Goal: Task Accomplishment & Management: Use online tool/utility

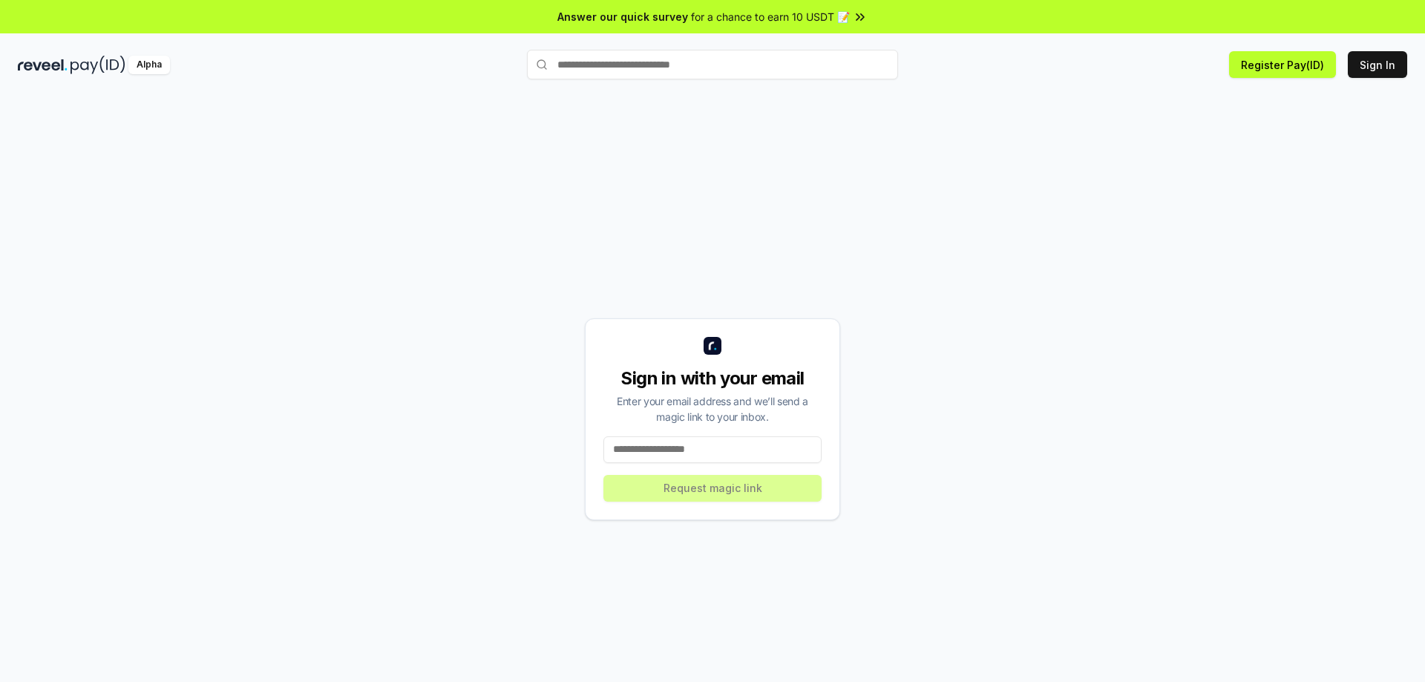
click at [725, 458] on input at bounding box center [712, 449] width 218 height 27
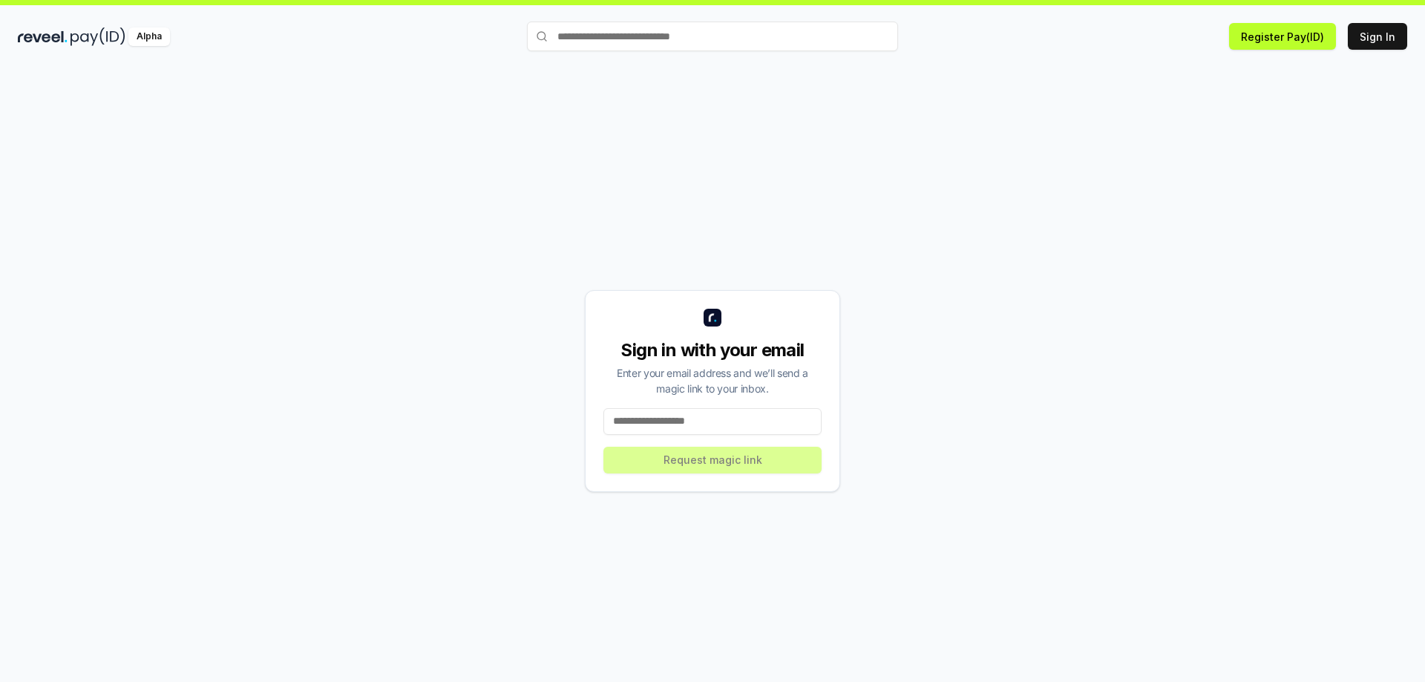
scroll to position [42, 0]
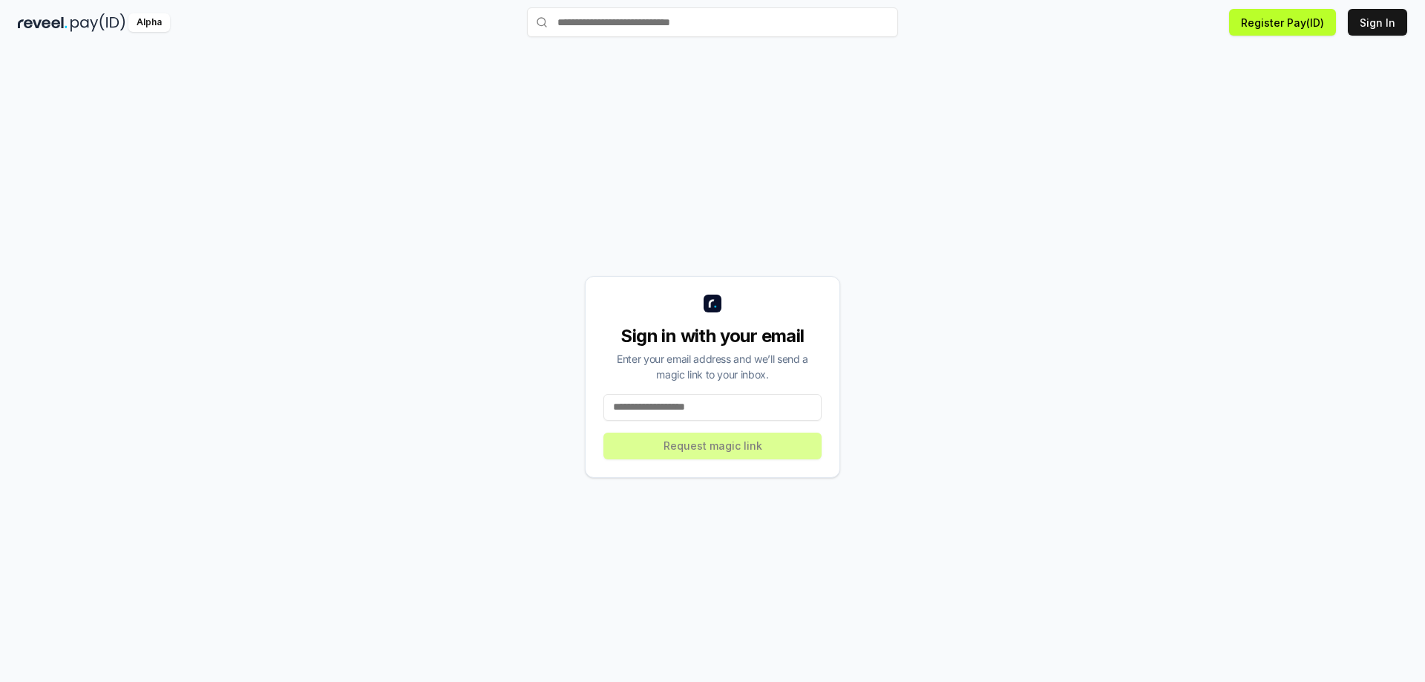
click at [655, 412] on input at bounding box center [712, 407] width 218 height 27
type input "**********"
click at [730, 439] on button "Request magic link" at bounding box center [712, 446] width 218 height 27
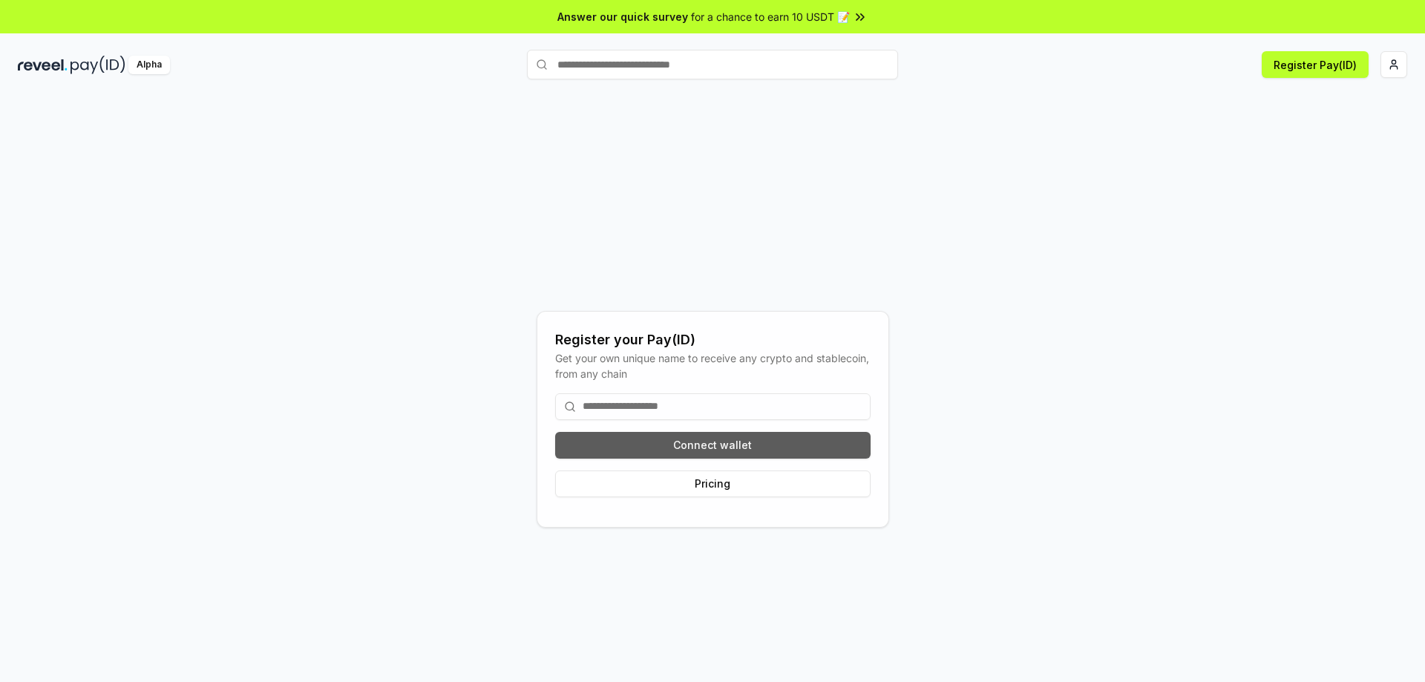
click at [744, 448] on button "Connect wallet" at bounding box center [712, 445] width 315 height 27
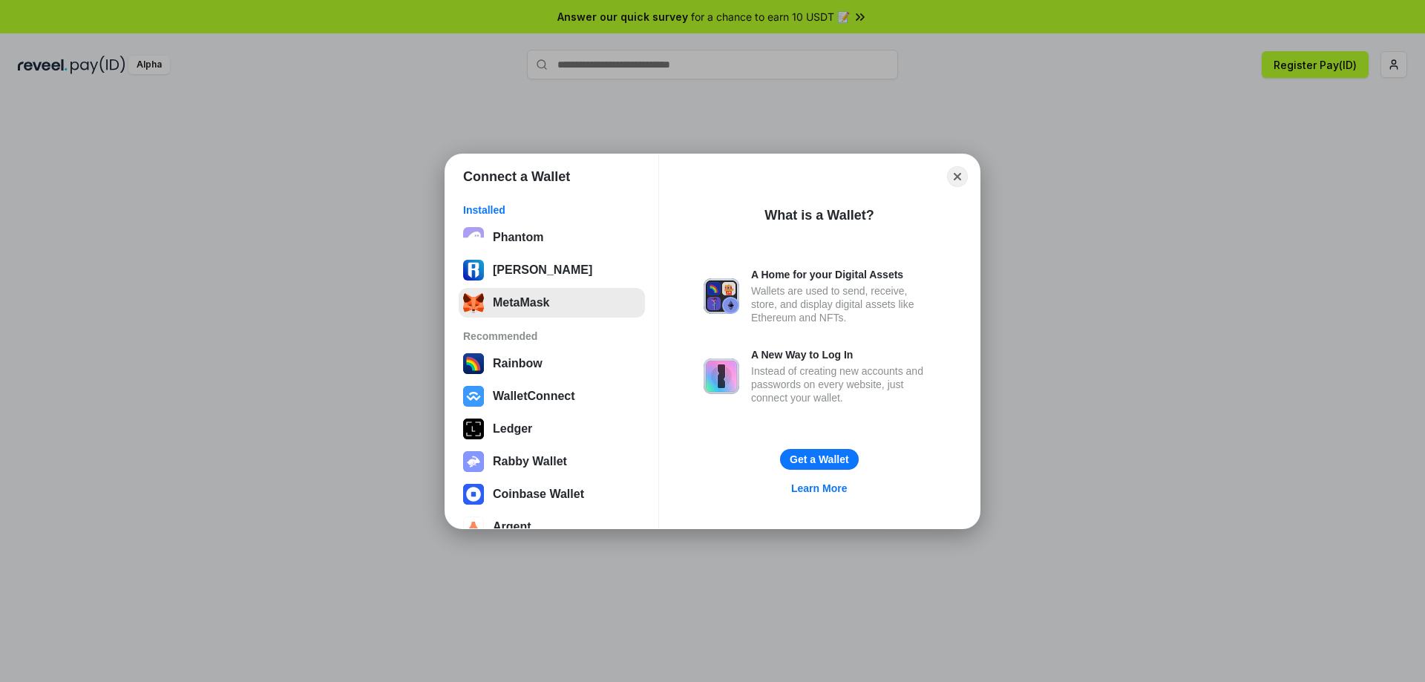
click at [529, 303] on button "MetaMask" at bounding box center [552, 303] width 186 height 30
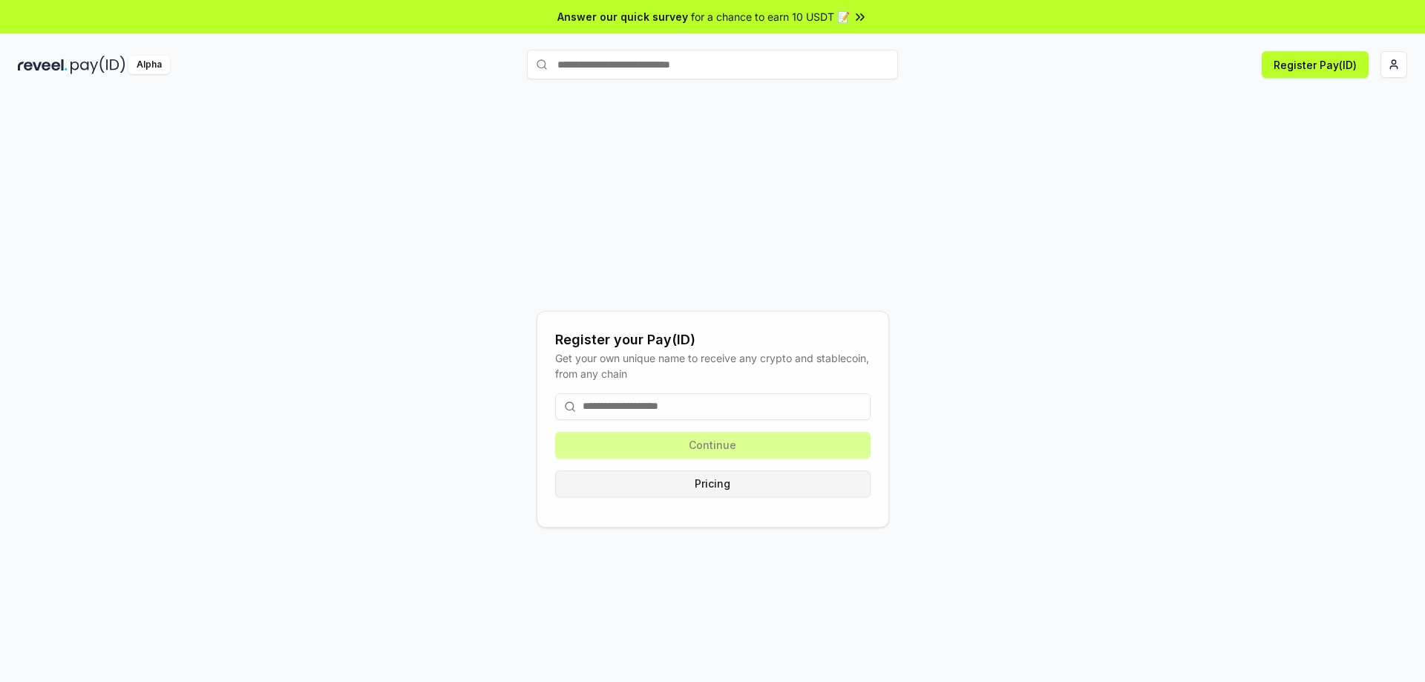
click at [724, 488] on button "Pricing" at bounding box center [712, 484] width 315 height 27
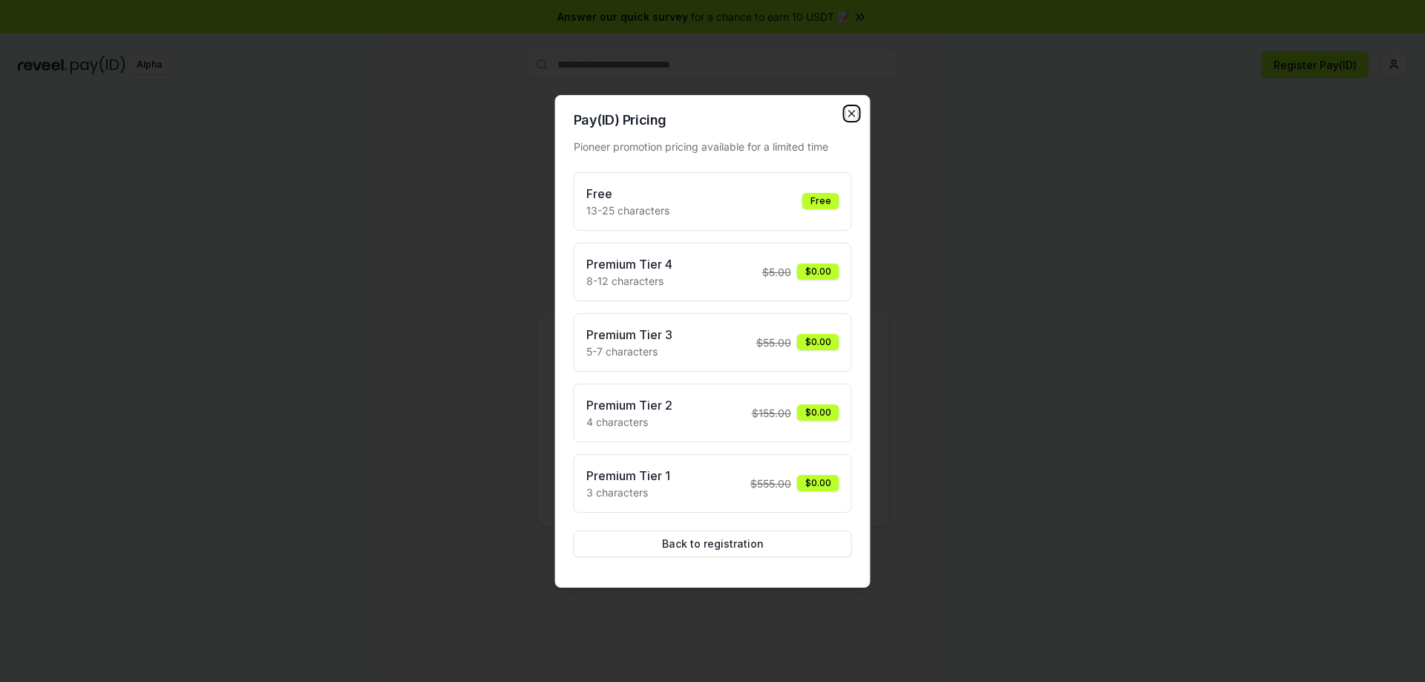
click at [854, 111] on icon "button" at bounding box center [852, 114] width 12 height 12
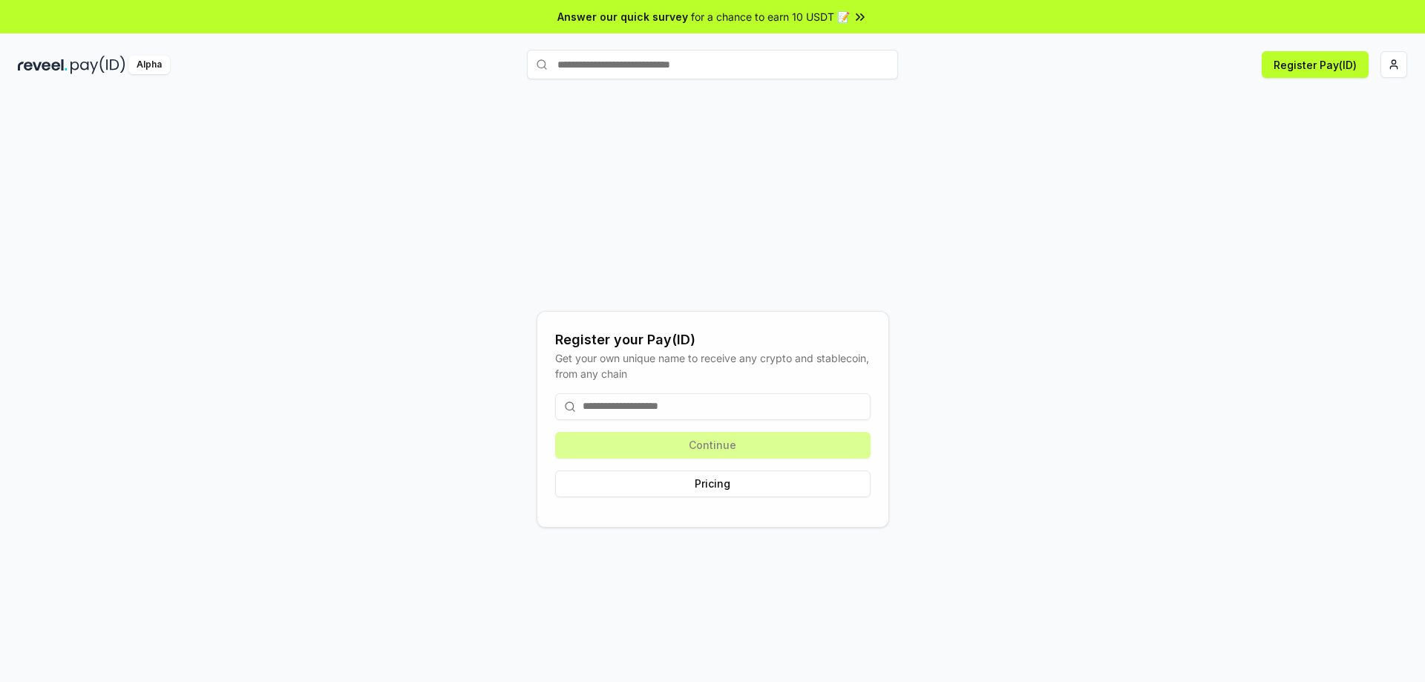
click at [632, 413] on input at bounding box center [712, 406] width 315 height 27
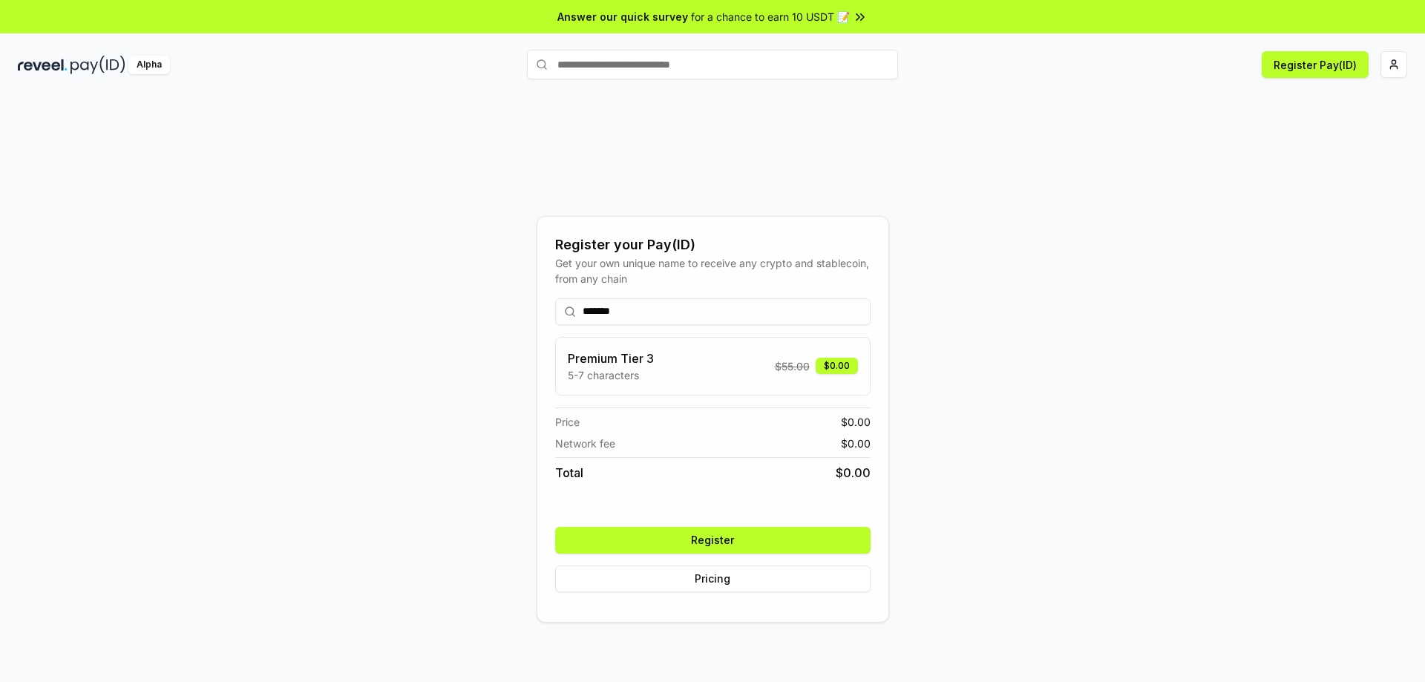
type input "*******"
click at [731, 541] on button "Register" at bounding box center [712, 540] width 315 height 27
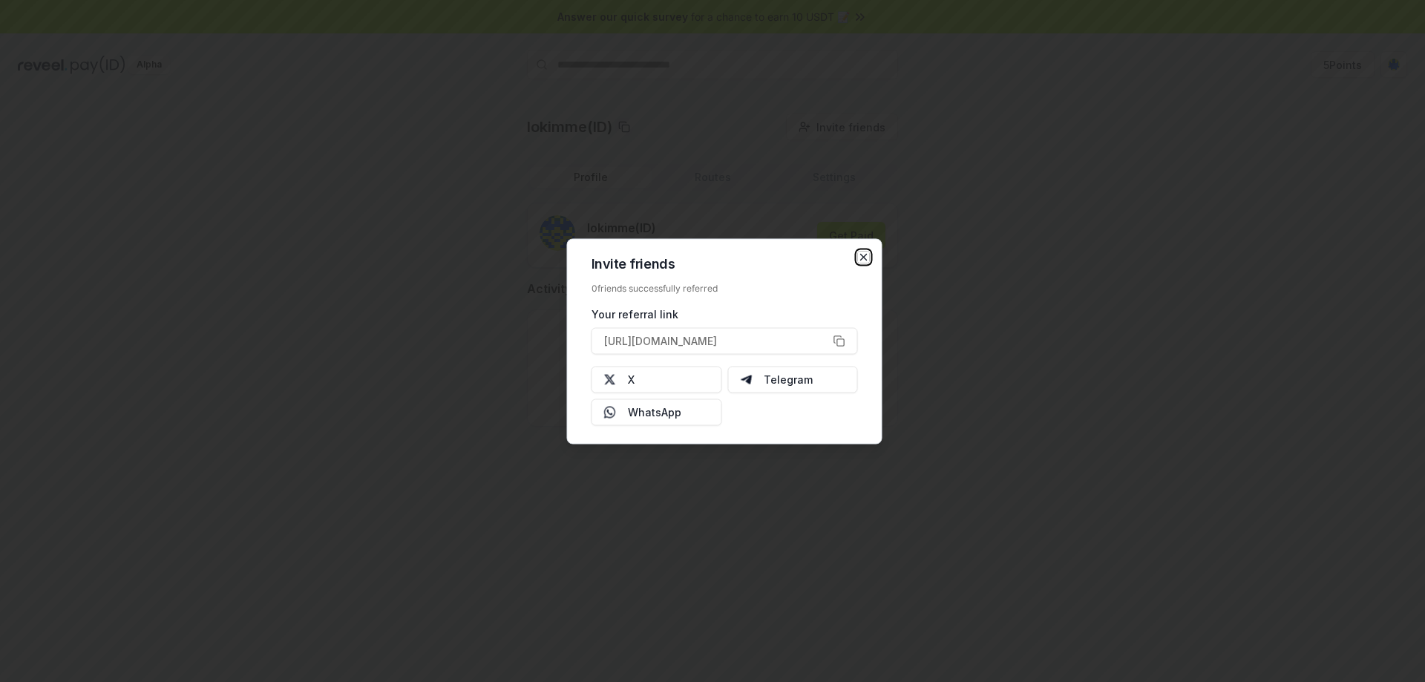
click at [861, 256] on icon "button" at bounding box center [864, 257] width 12 height 12
click at [1054, 235] on div at bounding box center [712, 341] width 1425 height 682
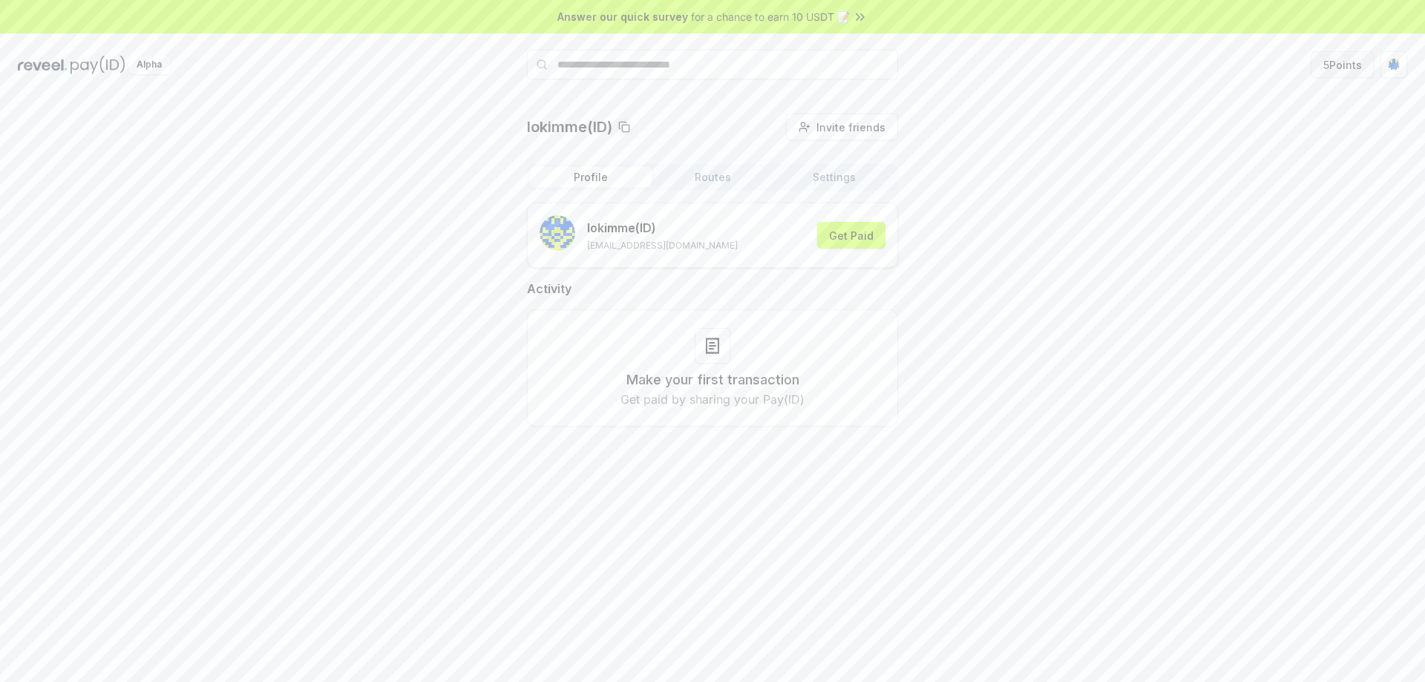
click at [1328, 62] on button "5 Points" at bounding box center [1343, 64] width 64 height 27
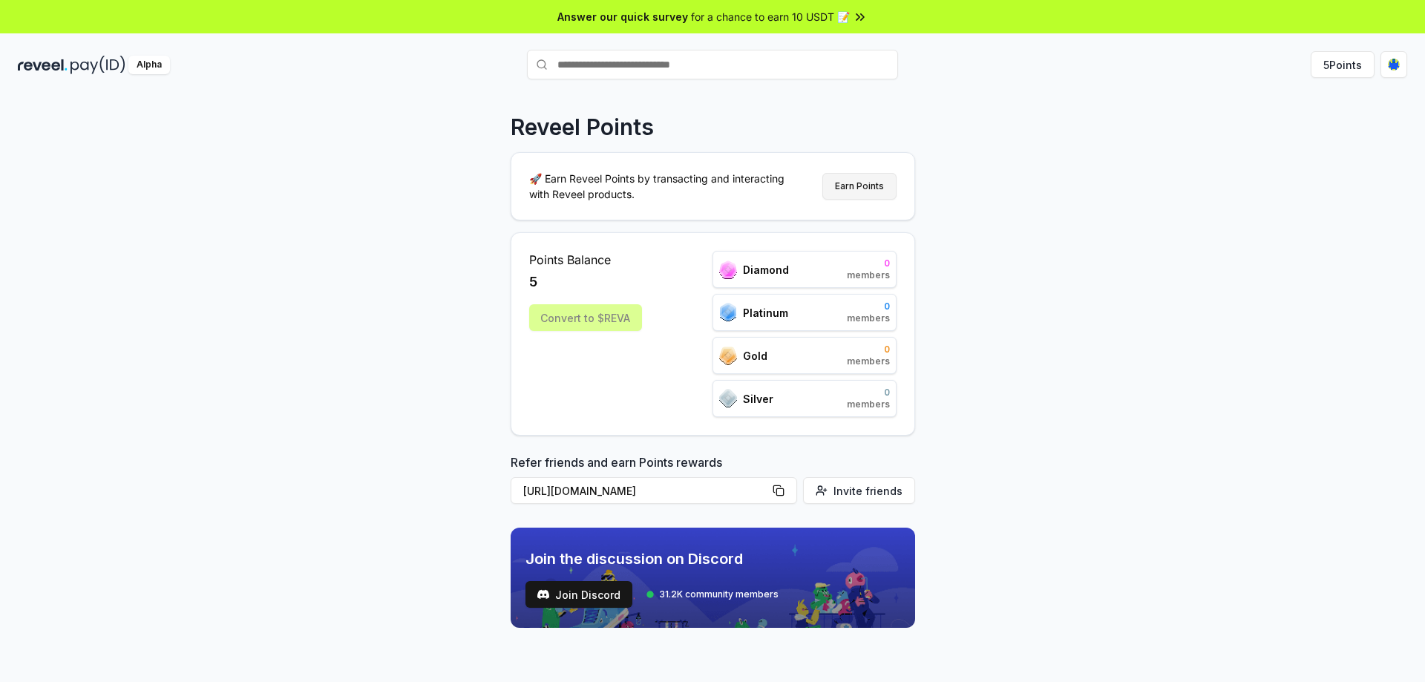
click at [868, 185] on button "Earn Points" at bounding box center [859, 186] width 74 height 27
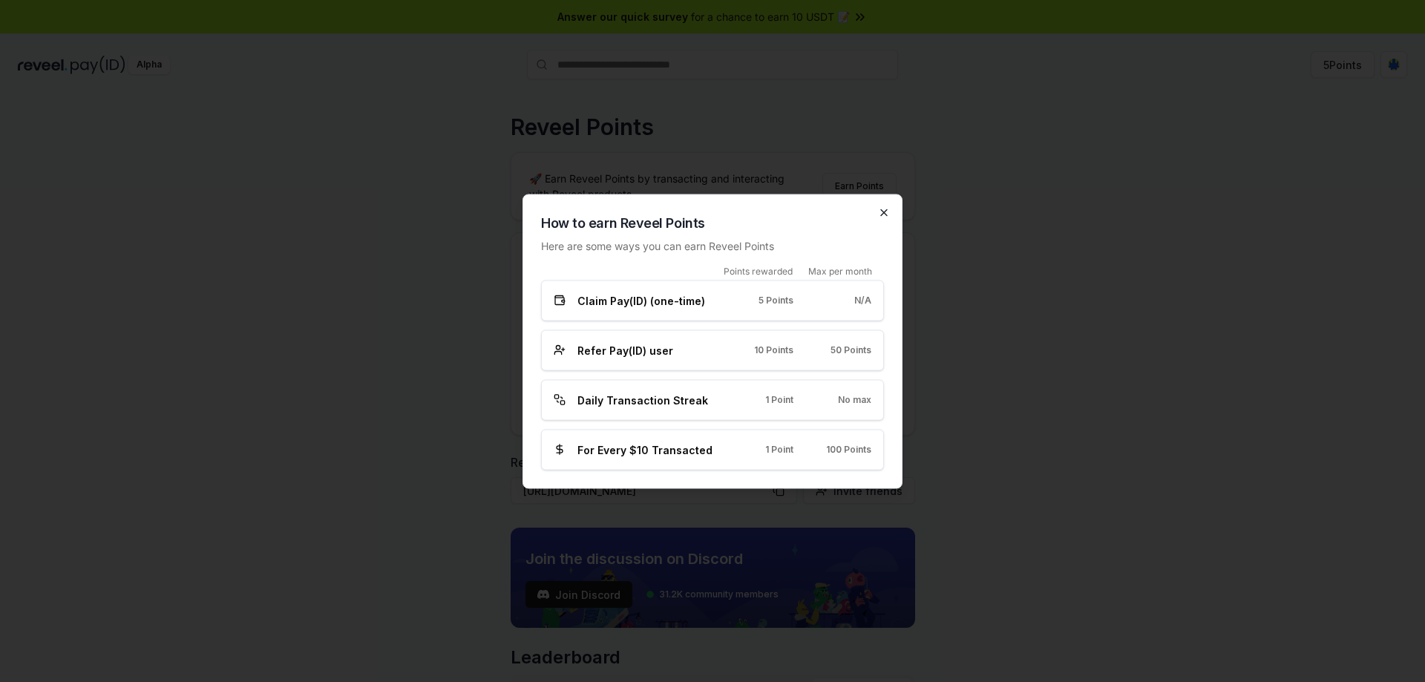
click at [881, 209] on icon "button" at bounding box center [884, 212] width 12 height 12
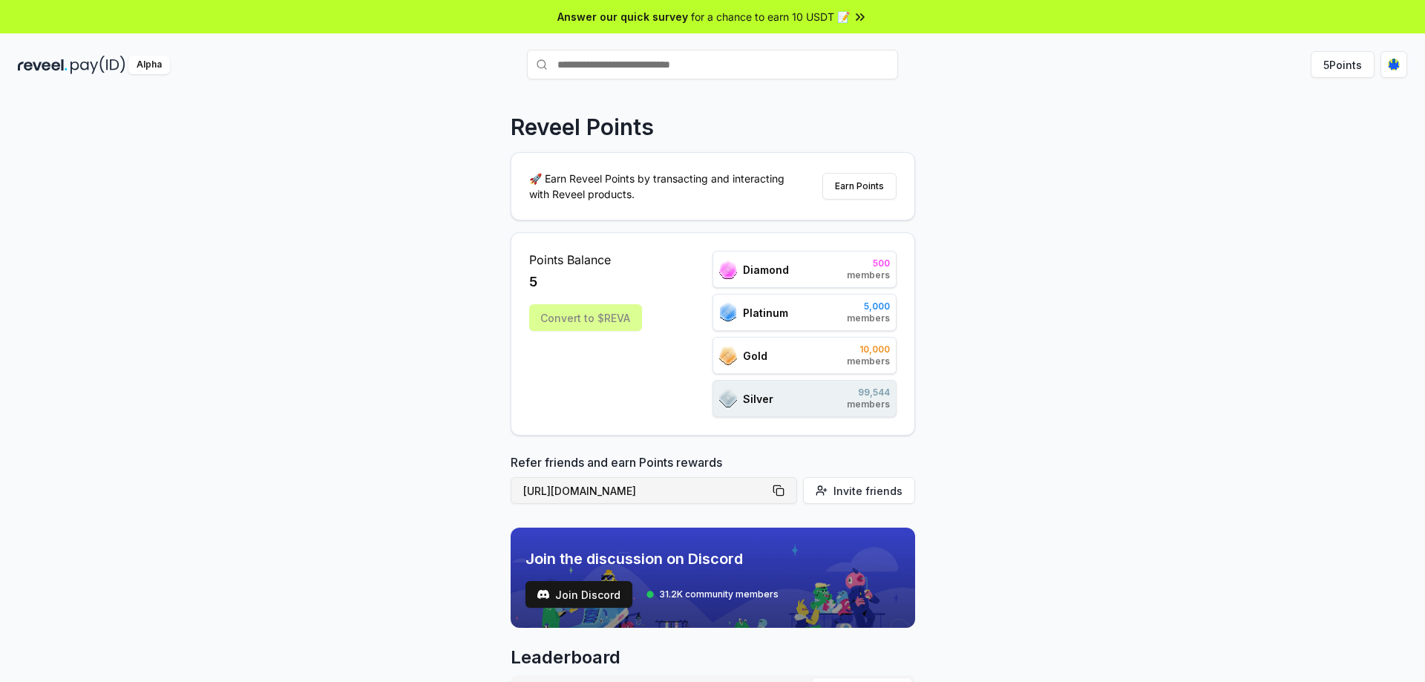
click at [784, 491] on button "https://reveel.id/refer/lokimme" at bounding box center [654, 490] width 286 height 27
click at [812, 19] on span "for a chance to earn 10 USDT 📝" at bounding box center [770, 17] width 159 height 16
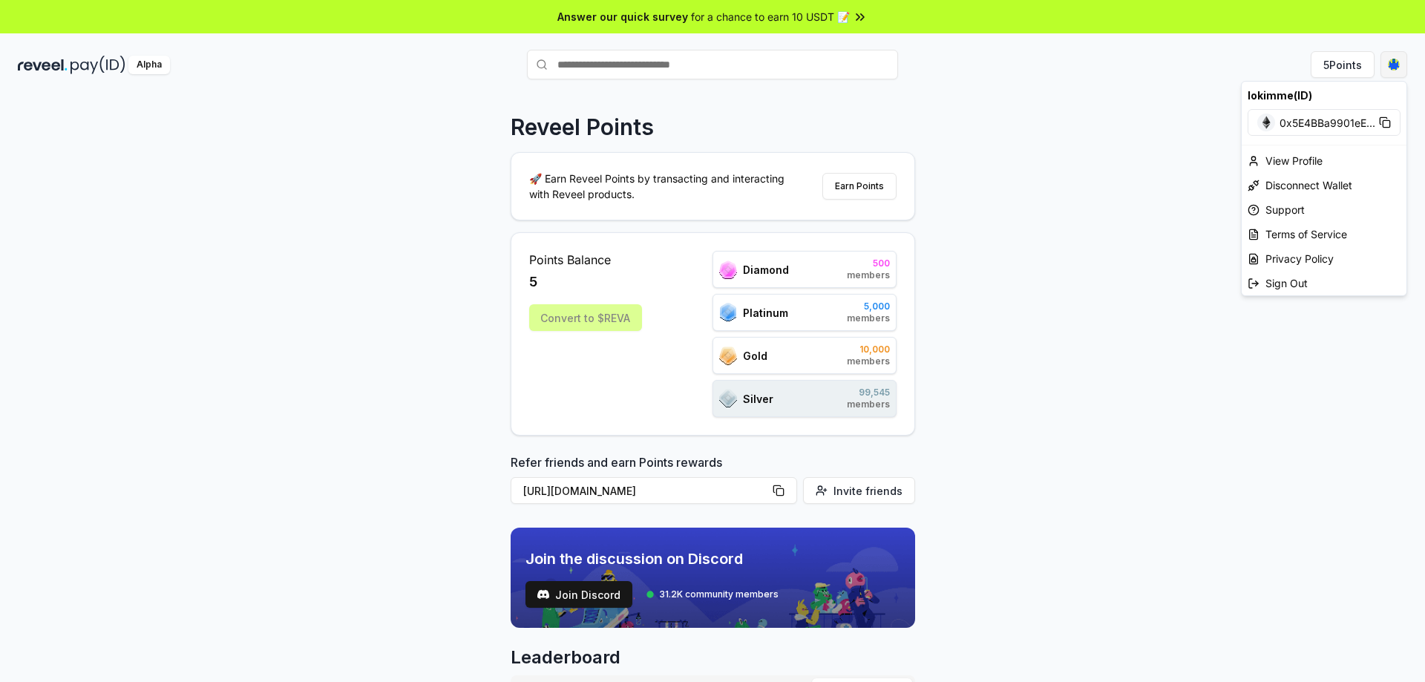
click at [1400, 63] on html "Answer our quick survey for a chance to earn 10 USDT 📝 Alpha 5 Points Reveel Po…" at bounding box center [712, 341] width 1425 height 682
click at [1291, 163] on div "View Profile" at bounding box center [1324, 160] width 165 height 24
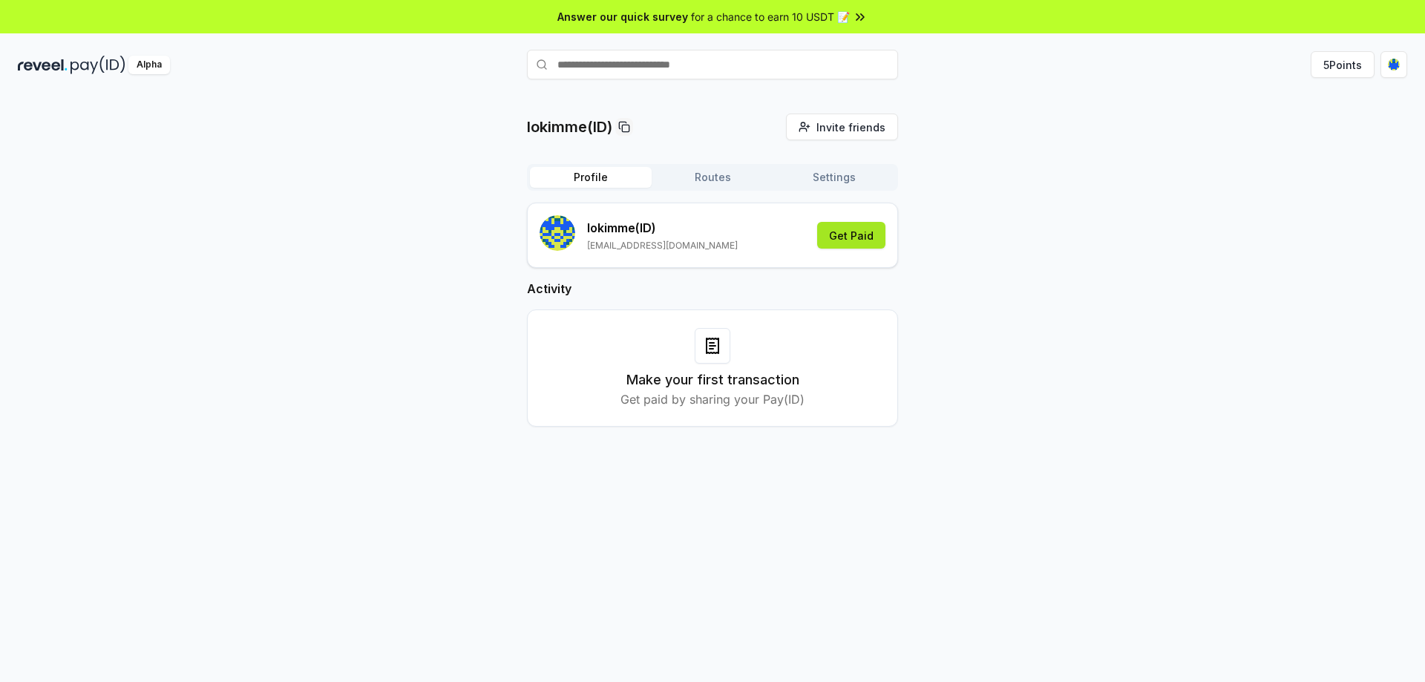
click at [836, 232] on button "Get Paid" at bounding box center [851, 235] width 68 height 27
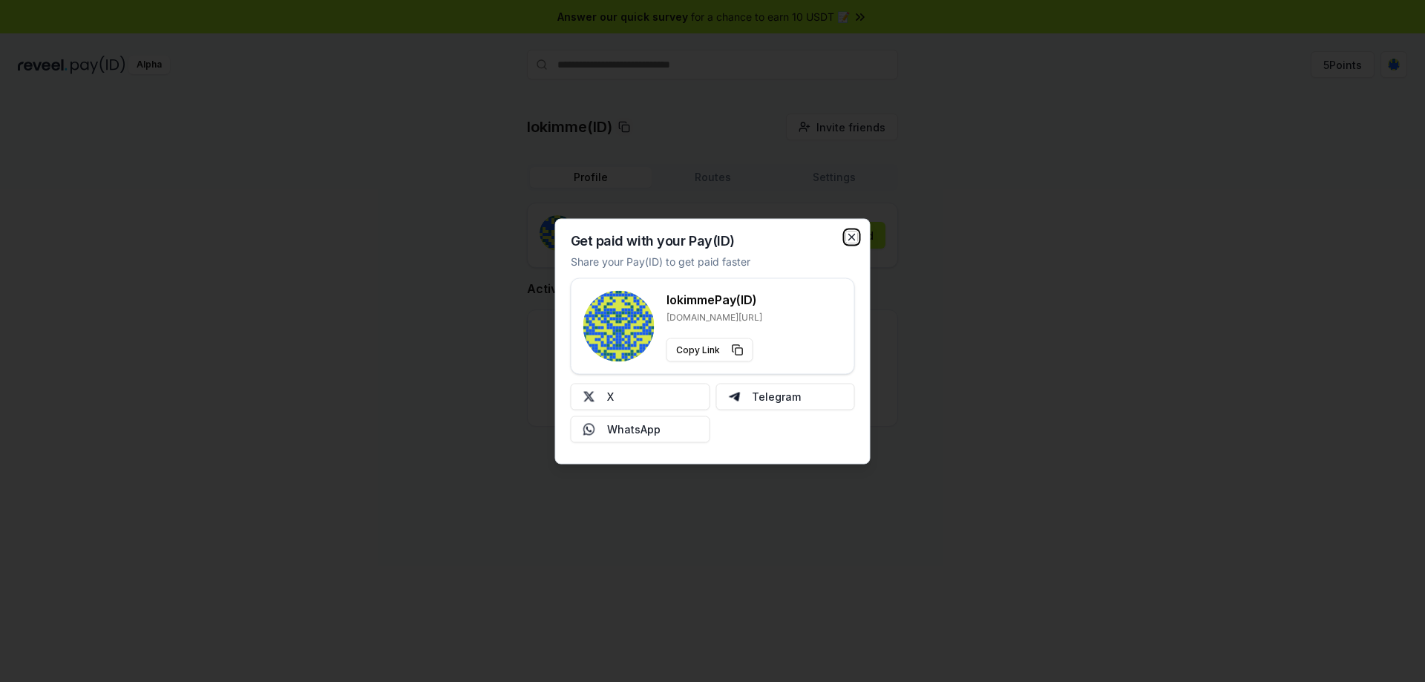
click at [853, 236] on icon "button" at bounding box center [852, 237] width 6 height 6
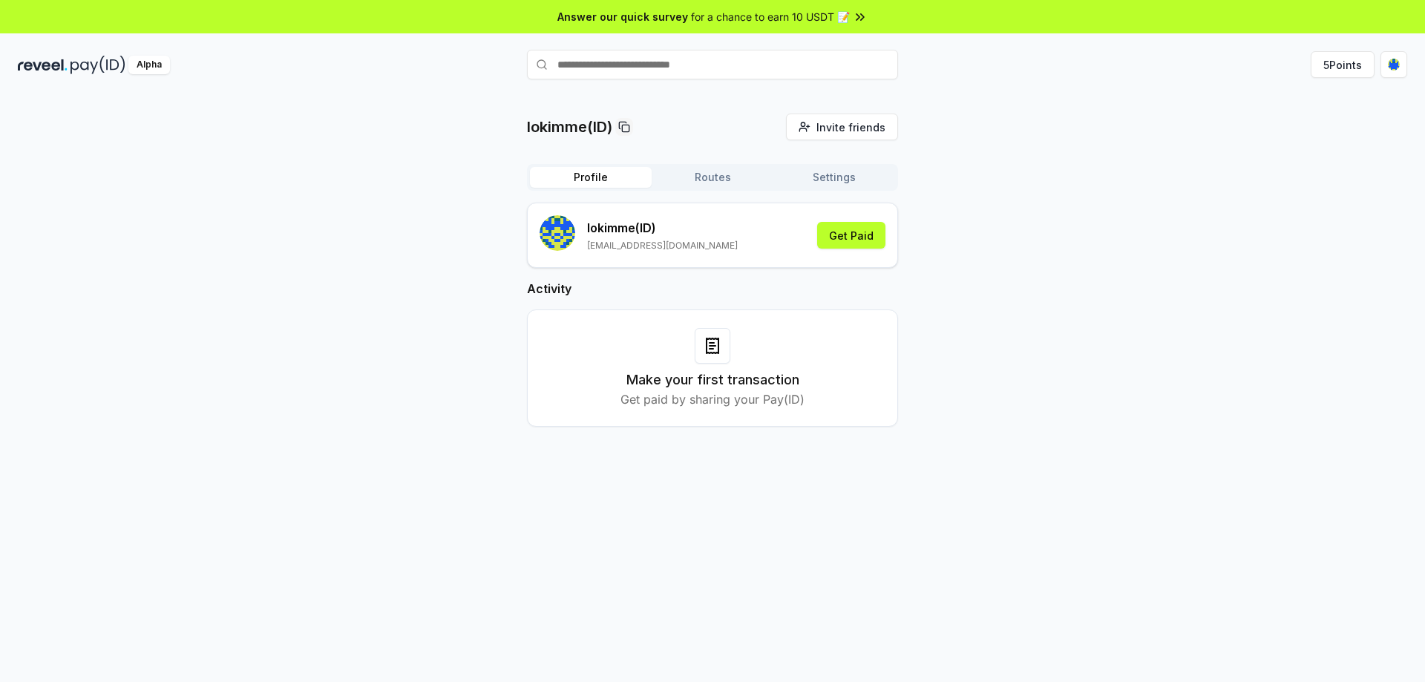
click at [718, 178] on button "Routes" at bounding box center [713, 177] width 122 height 21
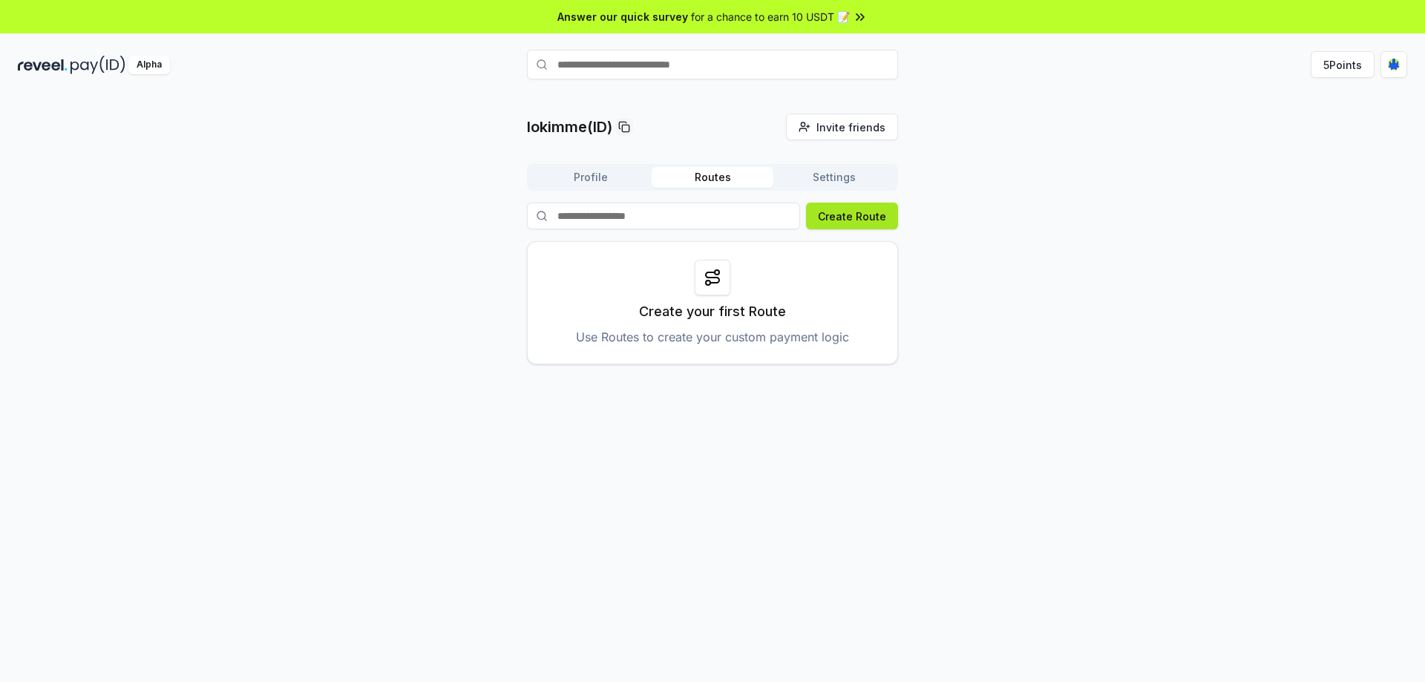
click at [868, 223] on button "Create Route" at bounding box center [852, 216] width 92 height 27
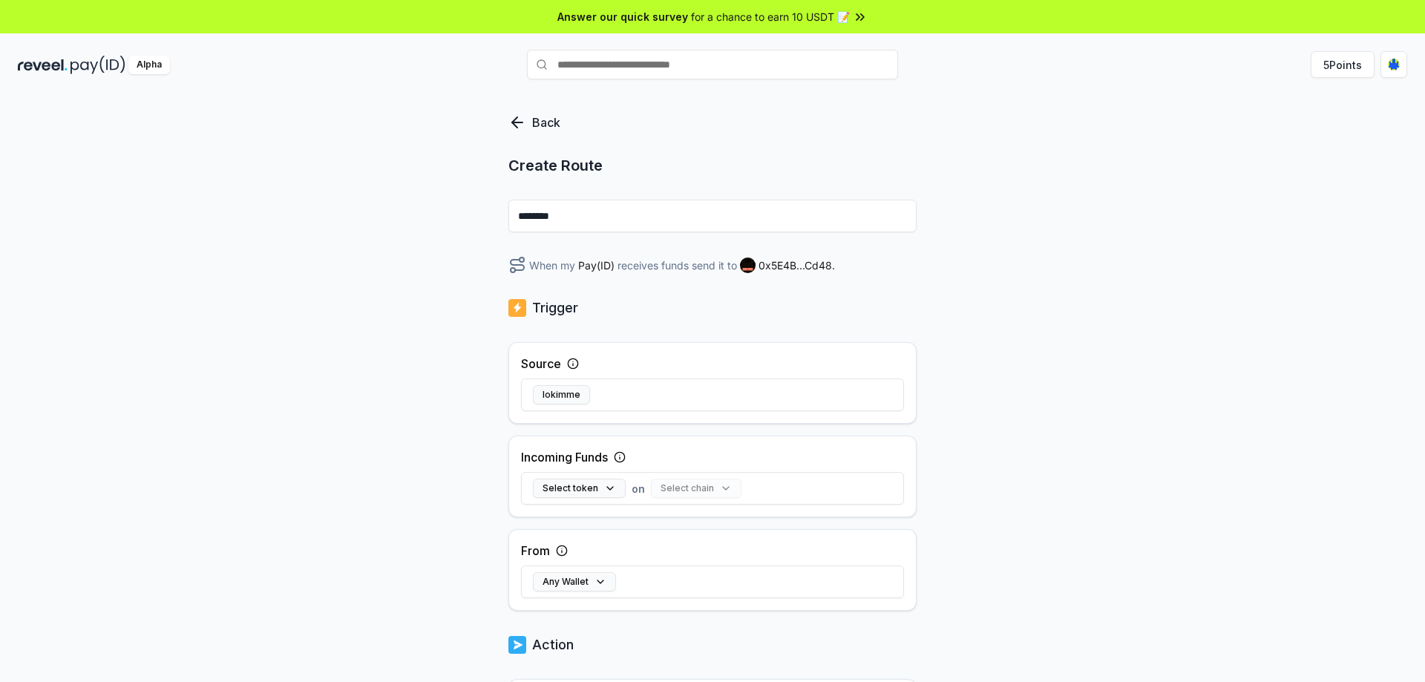
click at [517, 124] on icon at bounding box center [517, 123] width 18 height 18
